Goal: Navigation & Orientation: Find specific page/section

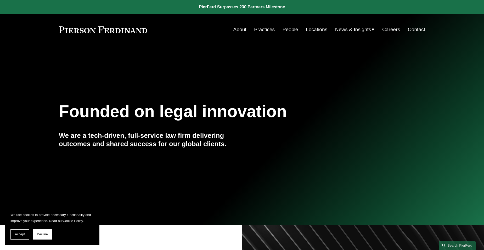
click at [287, 29] on link "People" at bounding box center [291, 30] width 16 height 10
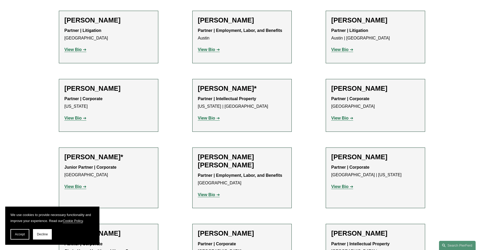
scroll to position [236, 0]
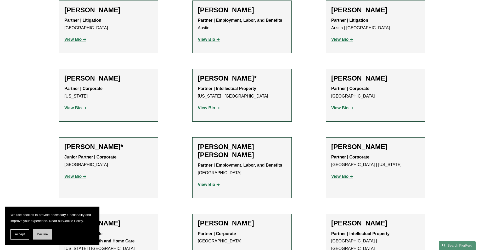
click at [44, 235] on span "Decline" at bounding box center [42, 235] width 11 height 4
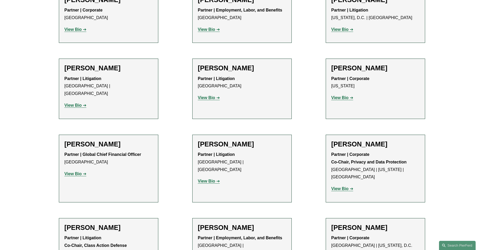
scroll to position [3916, 0]
